Goal: Task Accomplishment & Management: Use online tool/utility

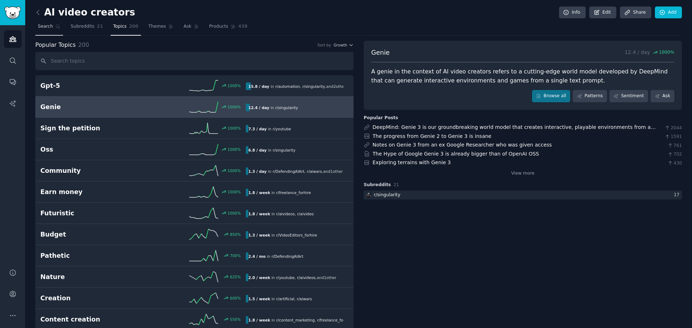
click at [46, 26] on span "Search" at bounding box center [45, 26] width 15 height 6
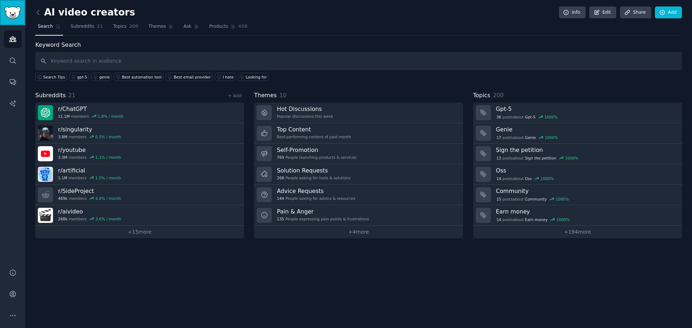
click at [12, 12] on img "Sidebar" at bounding box center [12, 12] width 17 height 13
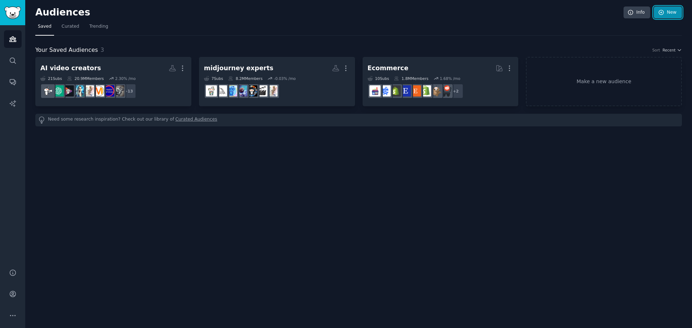
click at [670, 13] on link "New" at bounding box center [668, 12] width 28 height 12
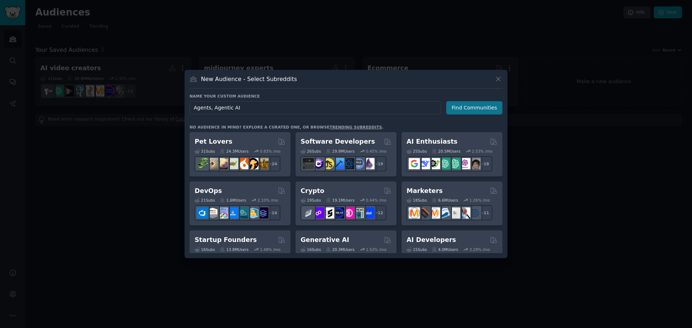
type input "Agents, Agentic AI"
click at [471, 107] on button "Find Communities" at bounding box center [474, 107] width 56 height 13
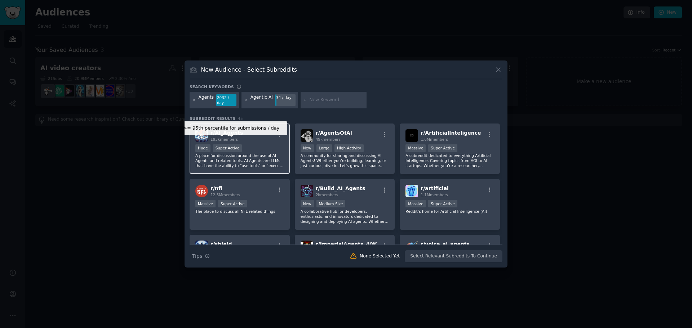
click at [231, 145] on div "Super Active" at bounding box center [227, 149] width 29 height 8
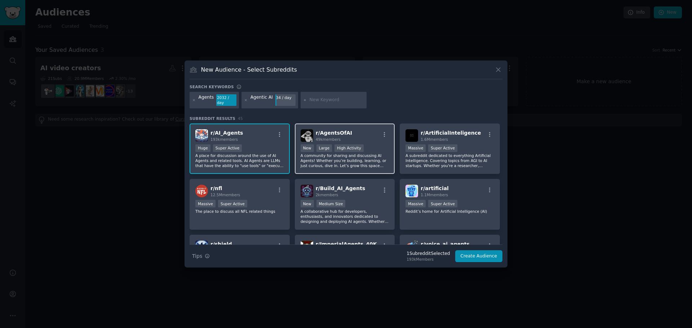
click at [344, 137] on div "49k members" at bounding box center [334, 139] width 36 height 5
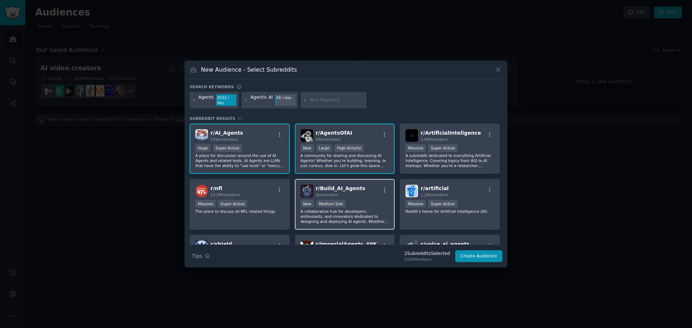
click at [339, 213] on p "A collaborative hub for developers, enthusiasts, and innovators dedicated to de…" at bounding box center [345, 216] width 89 height 15
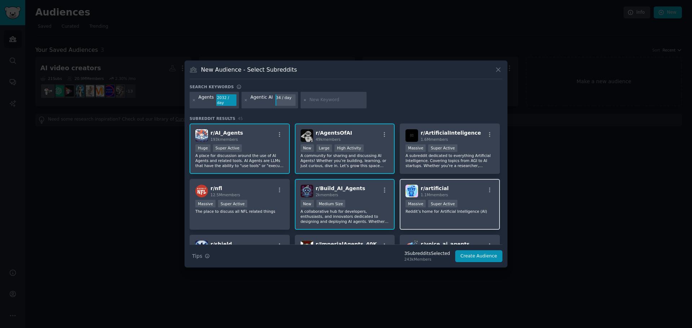
scroll to position [113, 0]
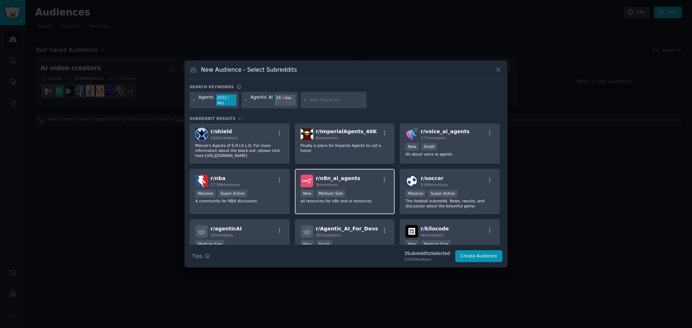
click at [308, 176] on img at bounding box center [307, 181] width 13 height 13
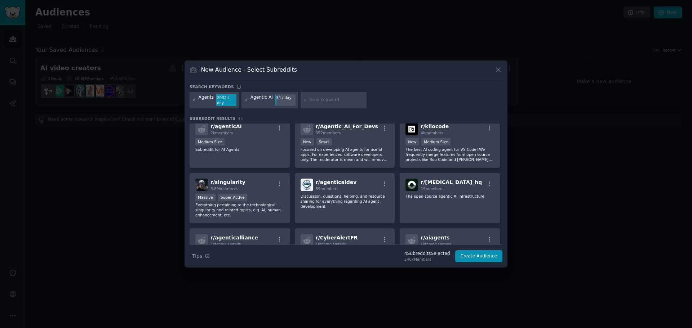
scroll to position [224, 0]
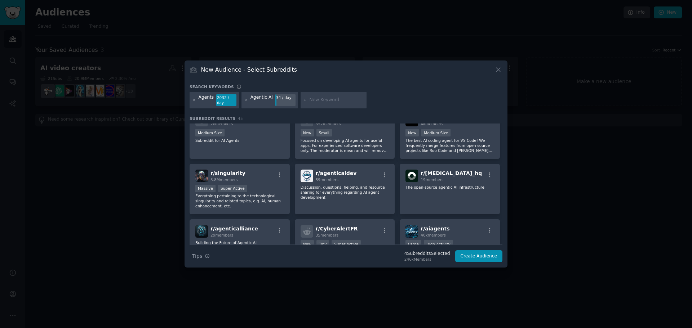
click at [452, 193] on div "r/ [MEDICAL_DATA]_hq 19 members The open-source agentic AI infrastructure" at bounding box center [450, 189] width 100 height 51
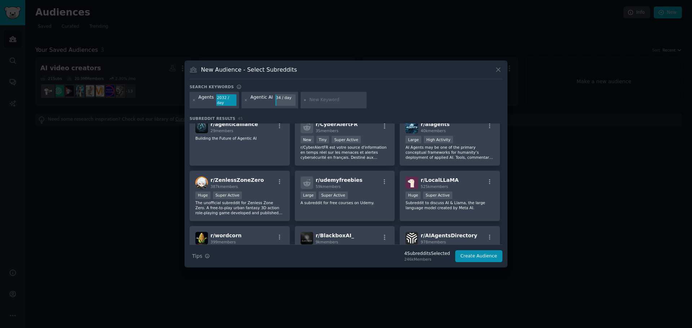
scroll to position [336, 0]
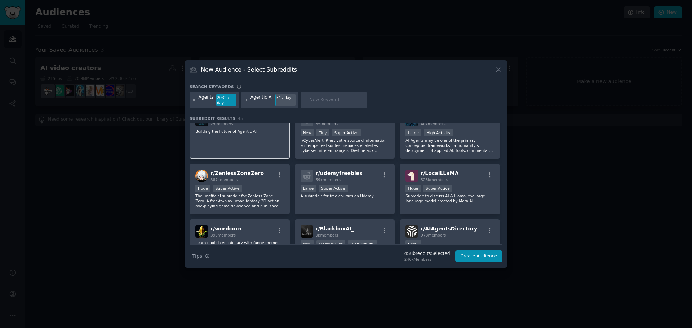
click at [263, 138] on div "r/ agenticalliance 29 members Building the Future of Agentic AI" at bounding box center [240, 133] width 100 height 51
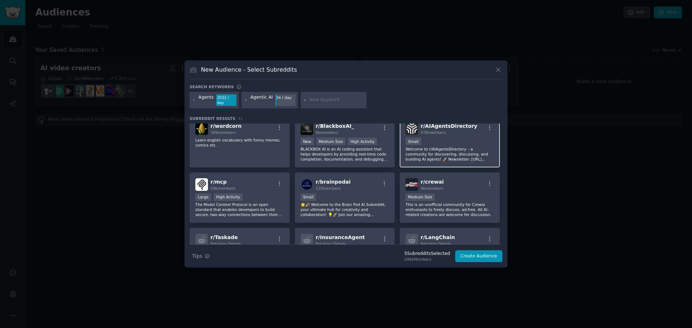
scroll to position [447, 0]
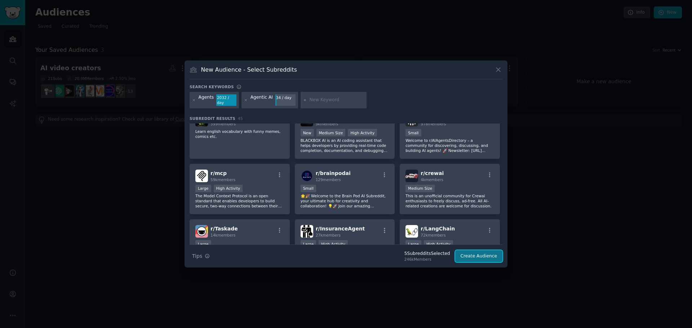
click at [477, 255] on button "Create Audience" at bounding box center [479, 256] width 48 height 12
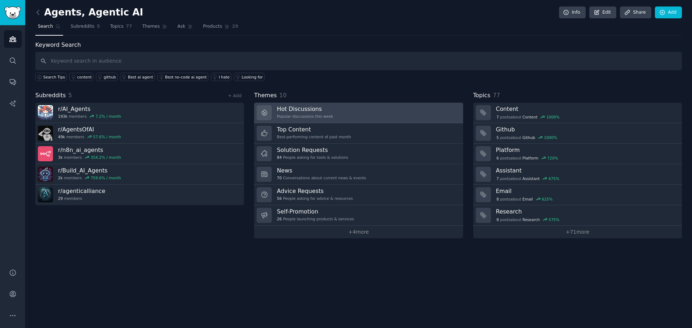
click at [295, 109] on h3 "Hot Discussions" at bounding box center [305, 109] width 56 height 8
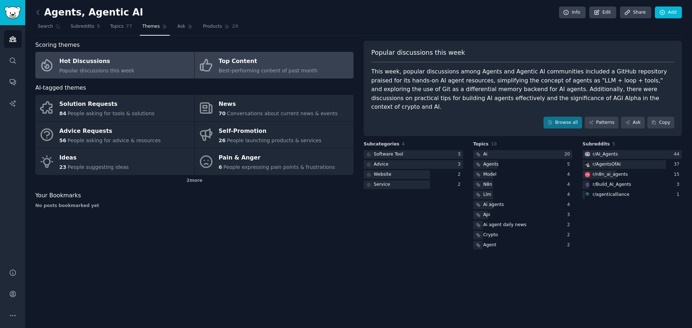
click at [244, 60] on div "Top Content" at bounding box center [268, 62] width 99 height 12
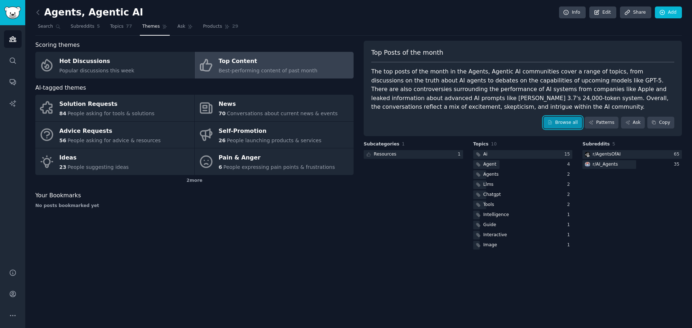
click at [569, 123] on link "Browse all" at bounding box center [562, 123] width 39 height 12
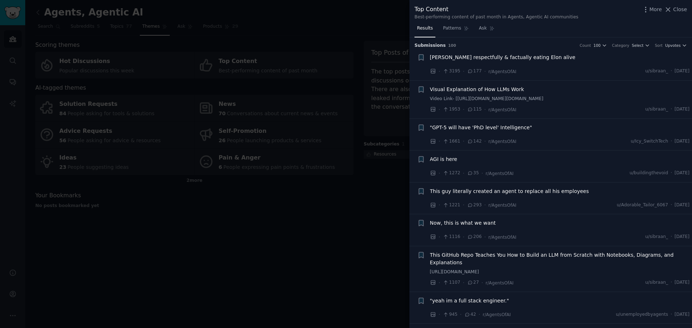
click at [351, 216] on div at bounding box center [346, 164] width 692 height 328
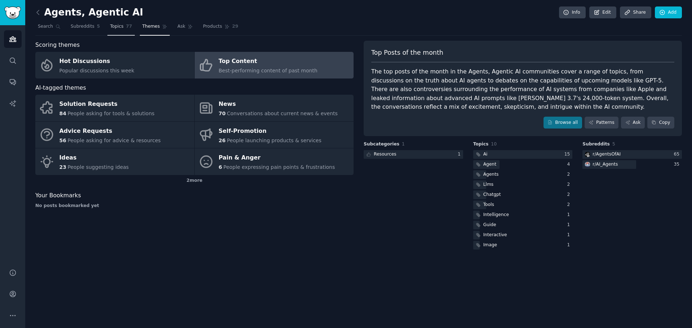
click at [111, 28] on span "Topics" at bounding box center [116, 26] width 13 height 6
